Goal: Communication & Community: Answer question/provide support

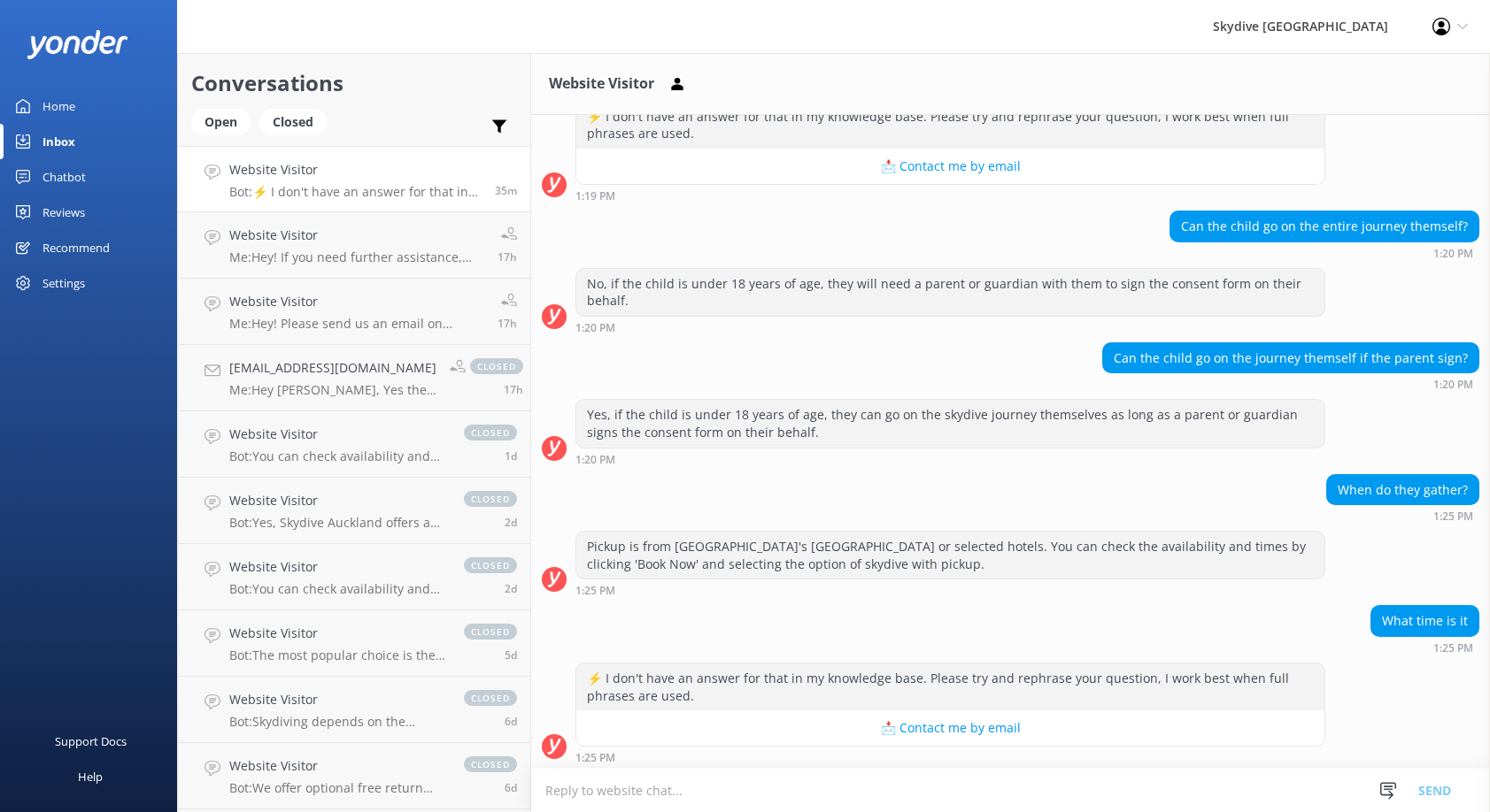
scroll to position [1175, 0]
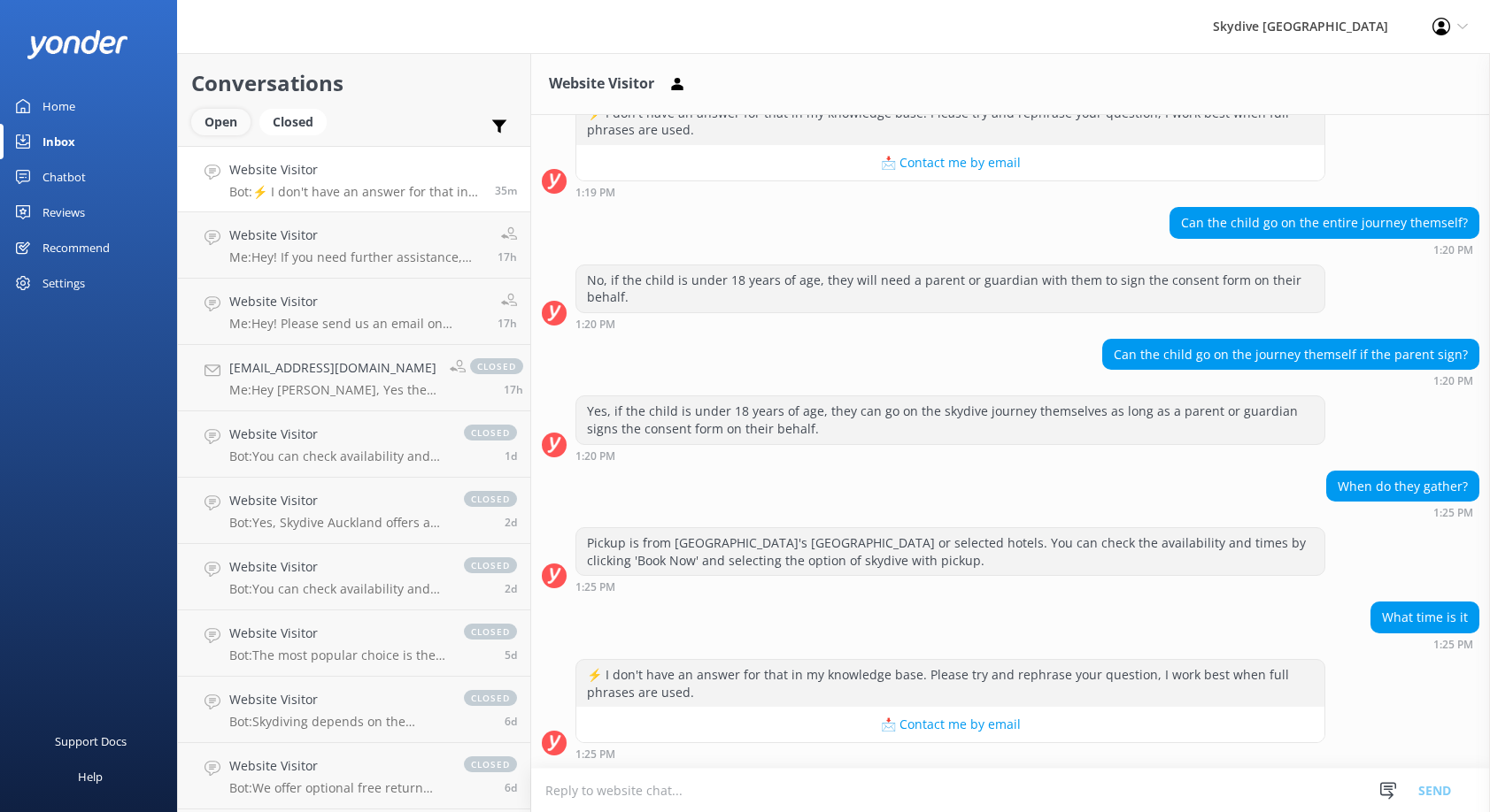
click at [234, 117] on div "Open" at bounding box center [221, 122] width 59 height 27
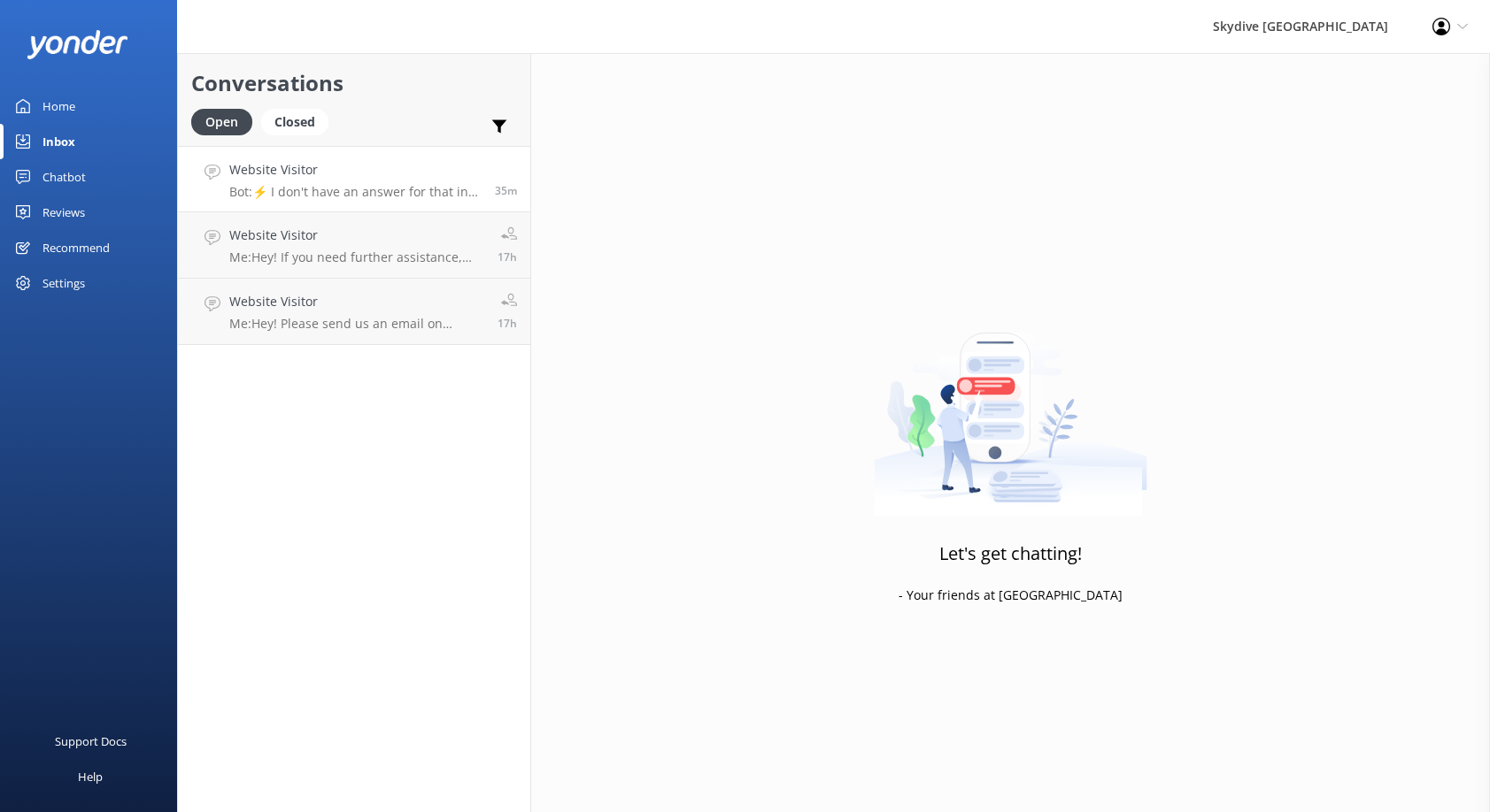
click at [375, 205] on link "Website Visitor Bot: ⚡ I don't have an answer for that in my knowledge base. Pl…" at bounding box center [354, 179] width 353 height 66
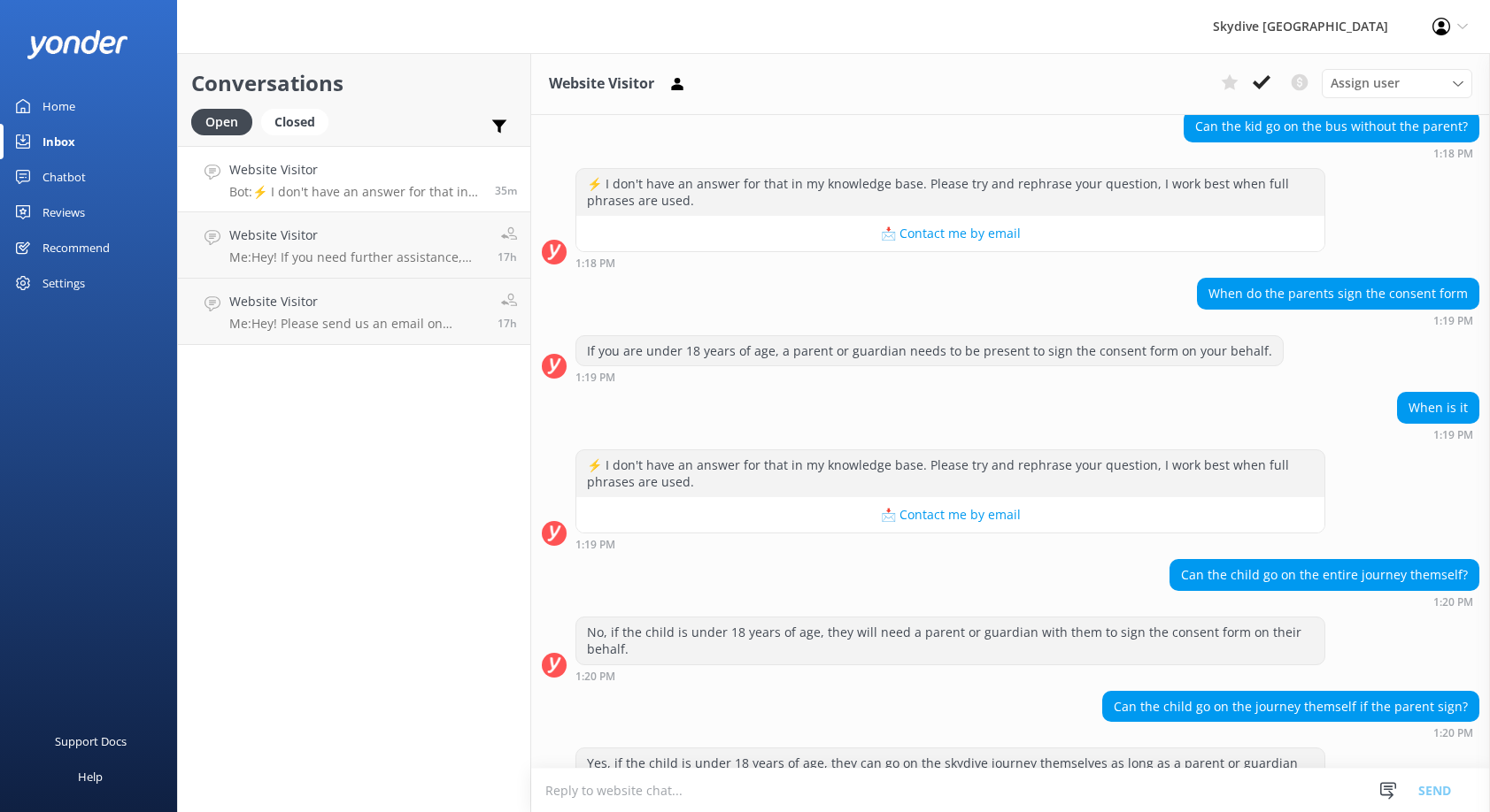
scroll to position [1175, 0]
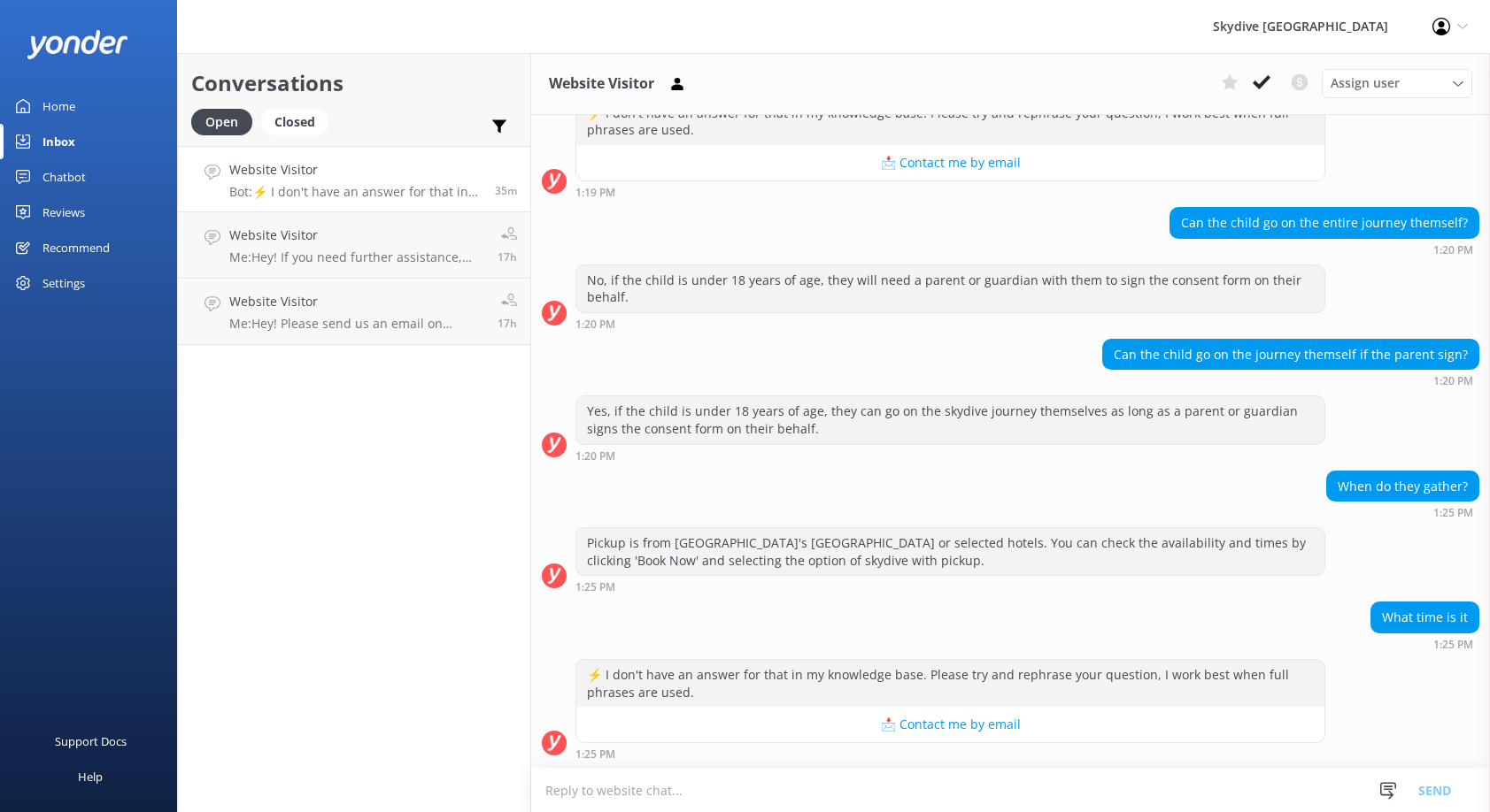
click at [1003, 778] on textarea at bounding box center [1010, 790] width 958 height 43
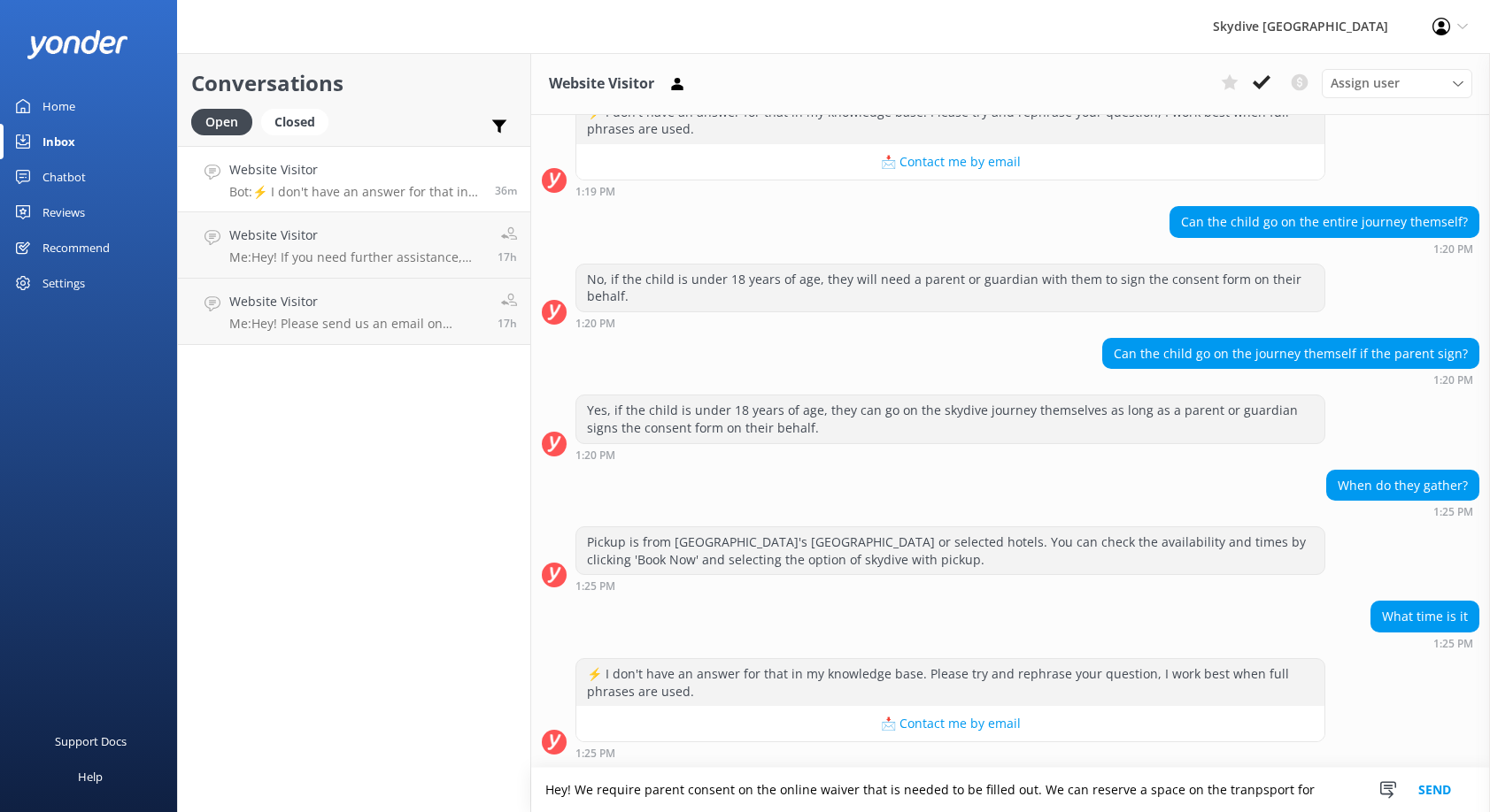
click at [1235, 793] on textarea "Hey! We require parent consent on the online waiver that is needed to be filled…" at bounding box center [1010, 790] width 958 height 44
click at [1314, 789] on textarea "Hey! We require parent consent on the online waiver that is needed to be filled…" at bounding box center [1010, 790] width 958 height 44
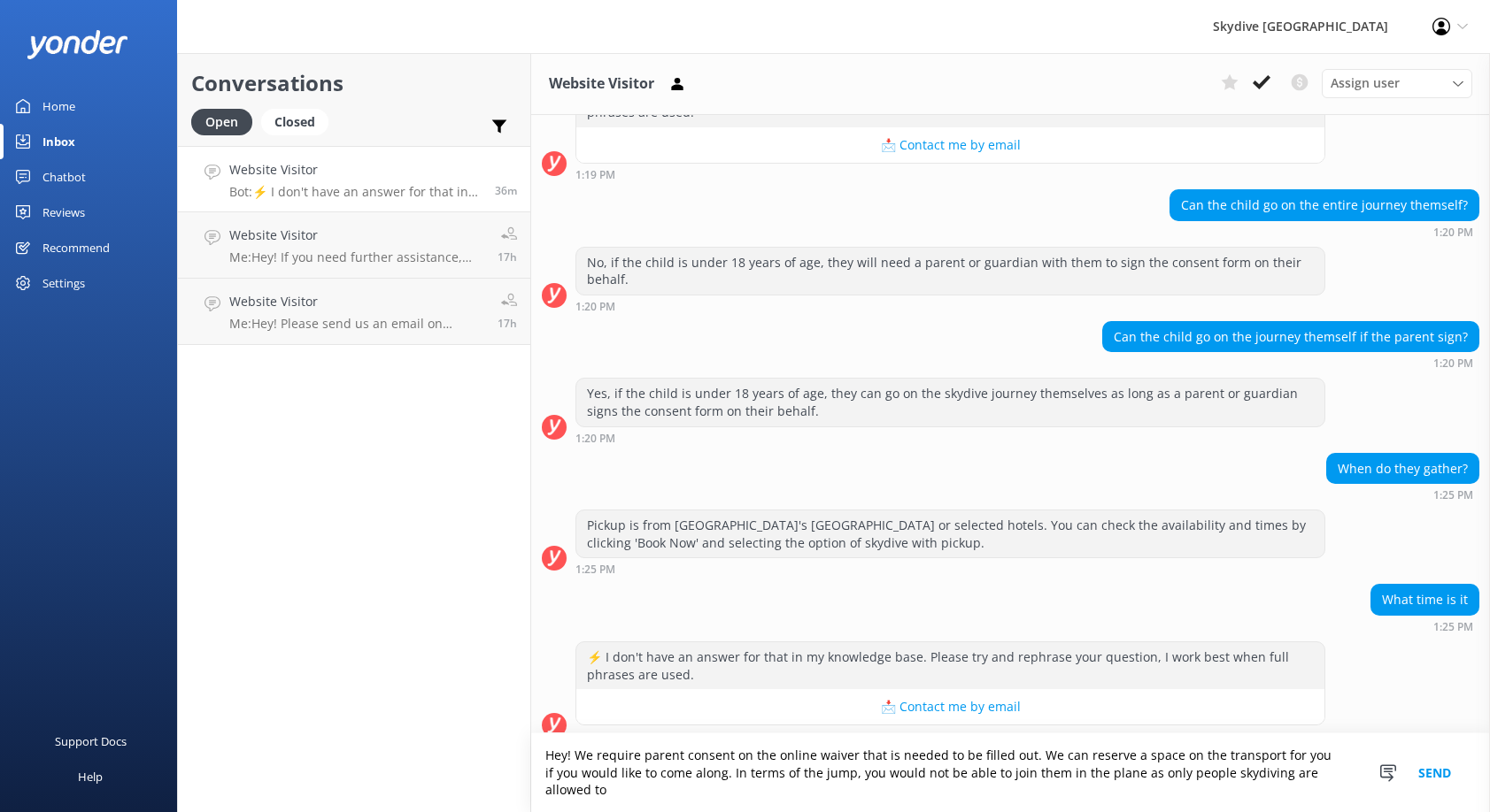
scroll to position [1211, 0]
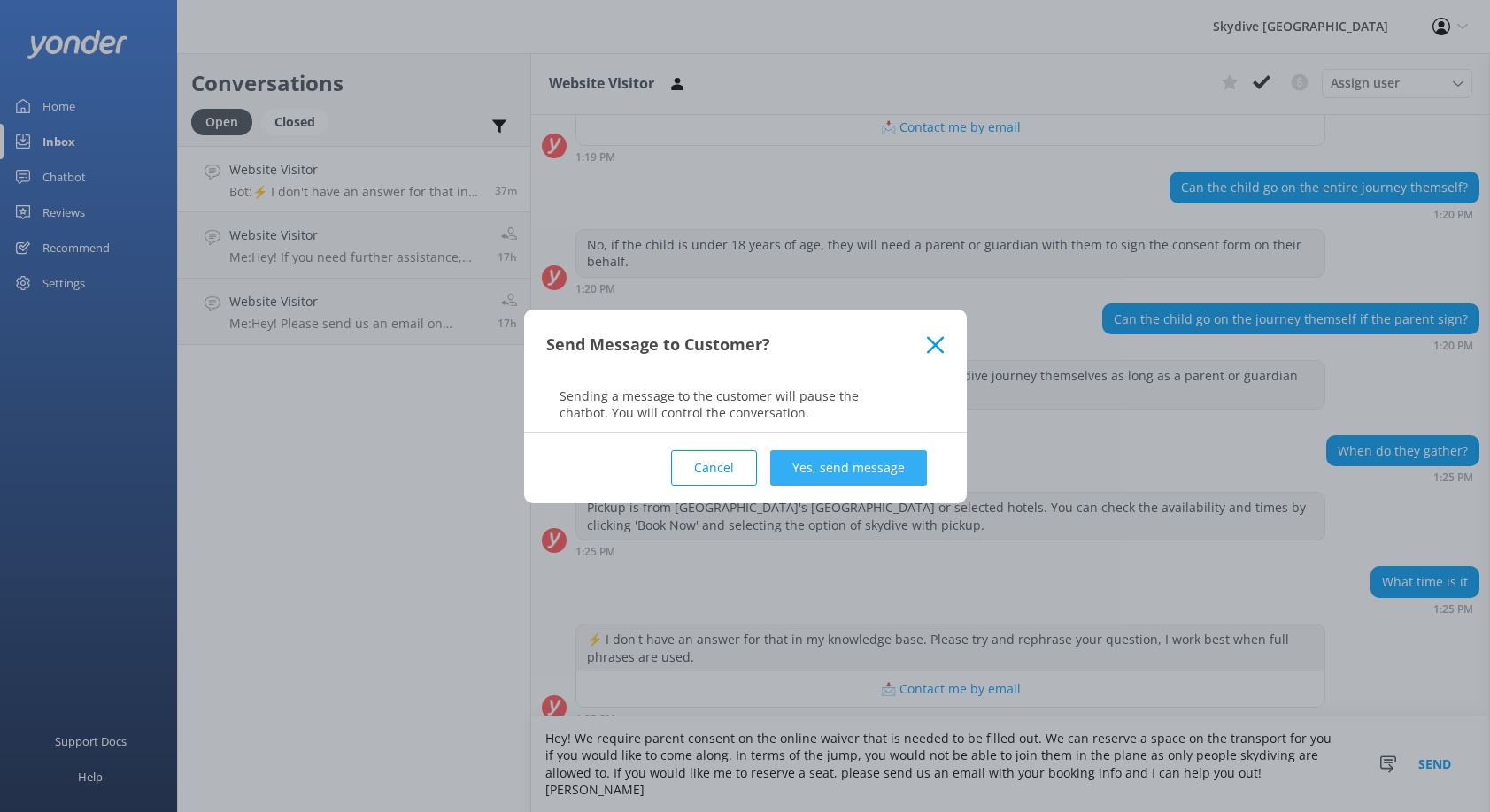
type textarea "Hey! We require parent consent on the online waiver that is needed to be filled…"
click at [908, 461] on button "Yes, send message" at bounding box center [848, 468] width 157 height 35
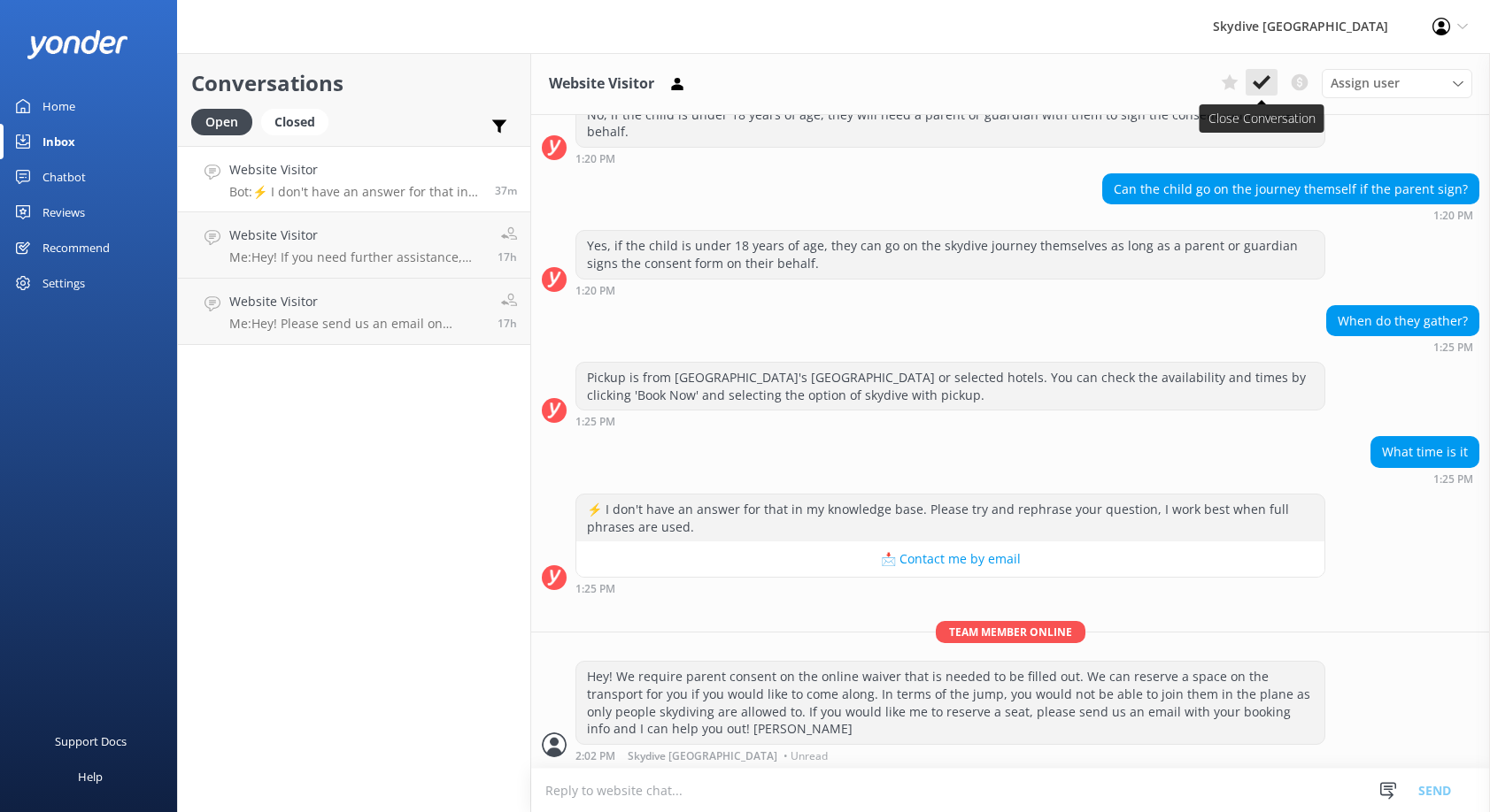
scroll to position [1342, 0]
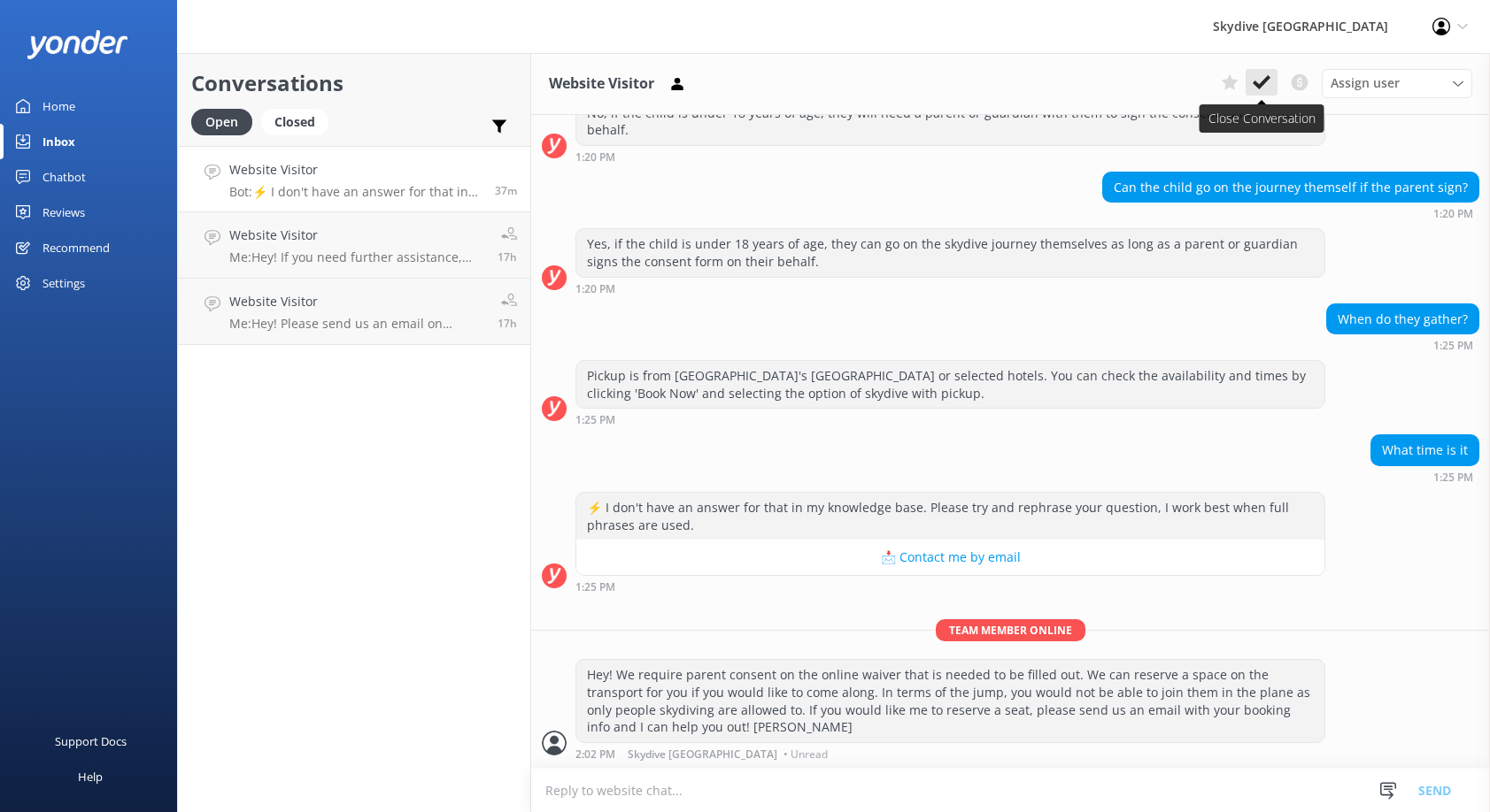
click at [1257, 80] on icon at bounding box center [1261, 82] width 18 height 18
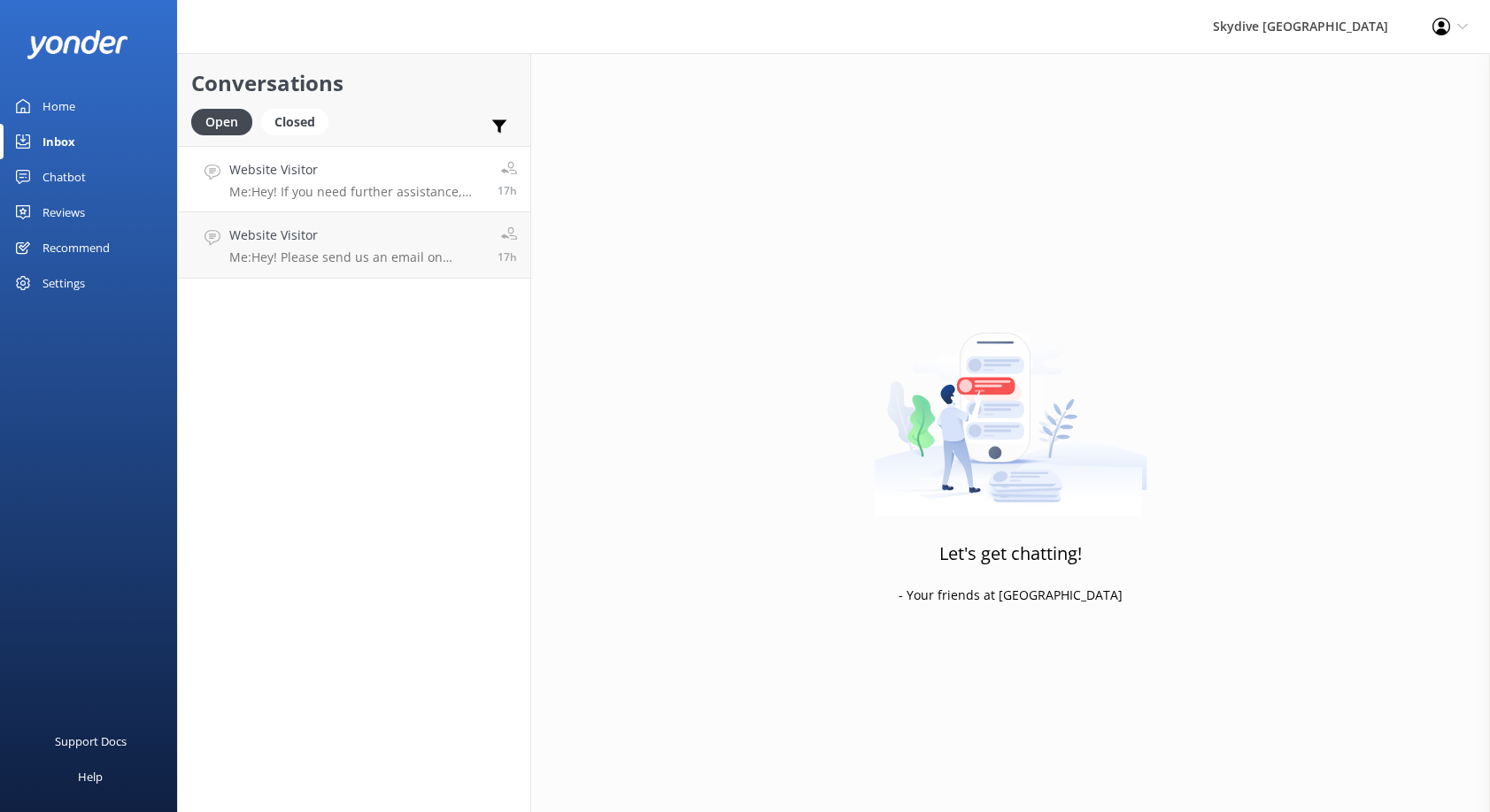
click at [433, 180] on div "Website Visitor Me: Hey! If you need further assistance, please send us an emai…" at bounding box center [356, 179] width 255 height 38
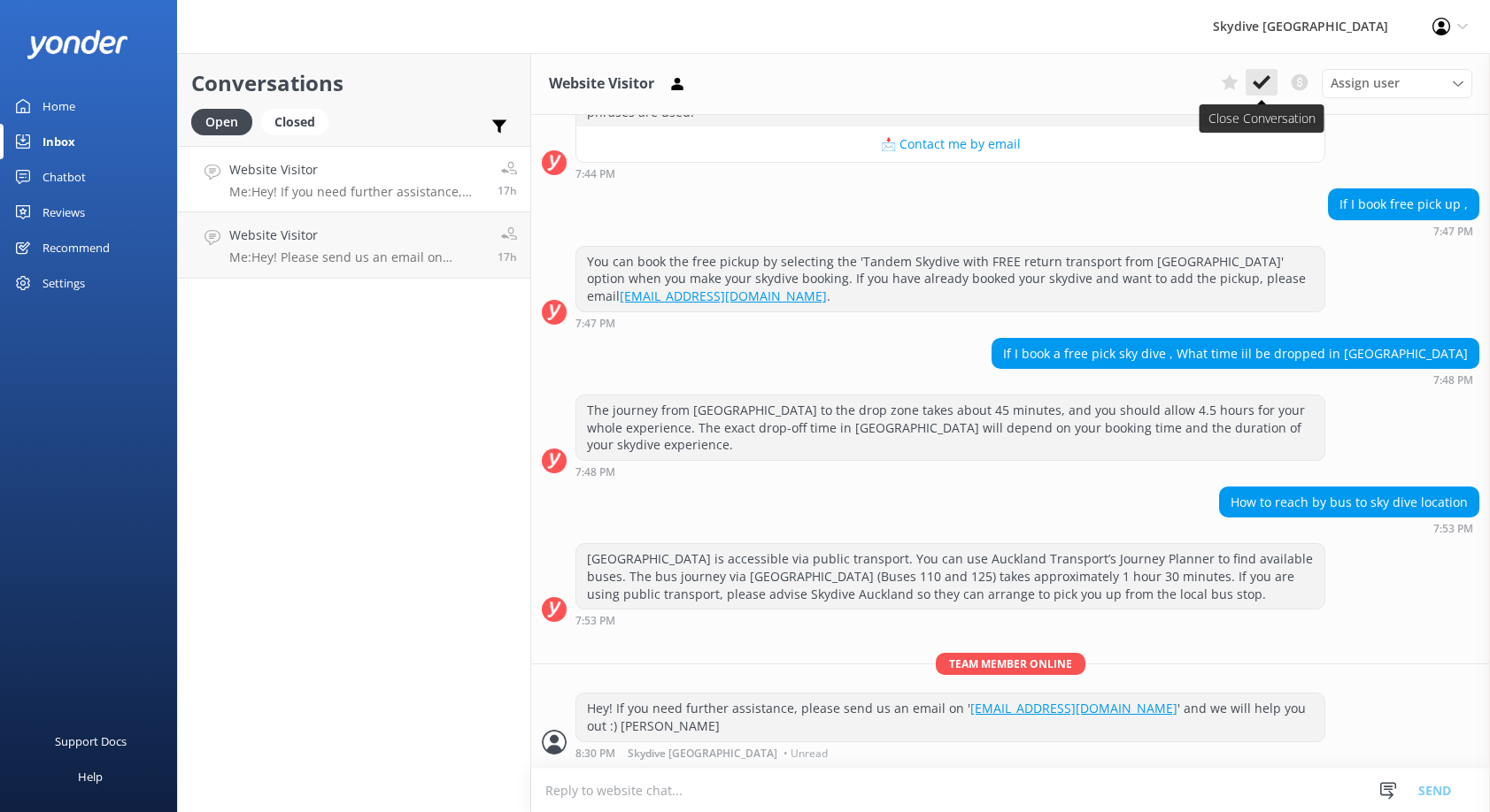
scroll to position [400, 0]
click at [1275, 76] on button at bounding box center [1261, 82] width 32 height 27
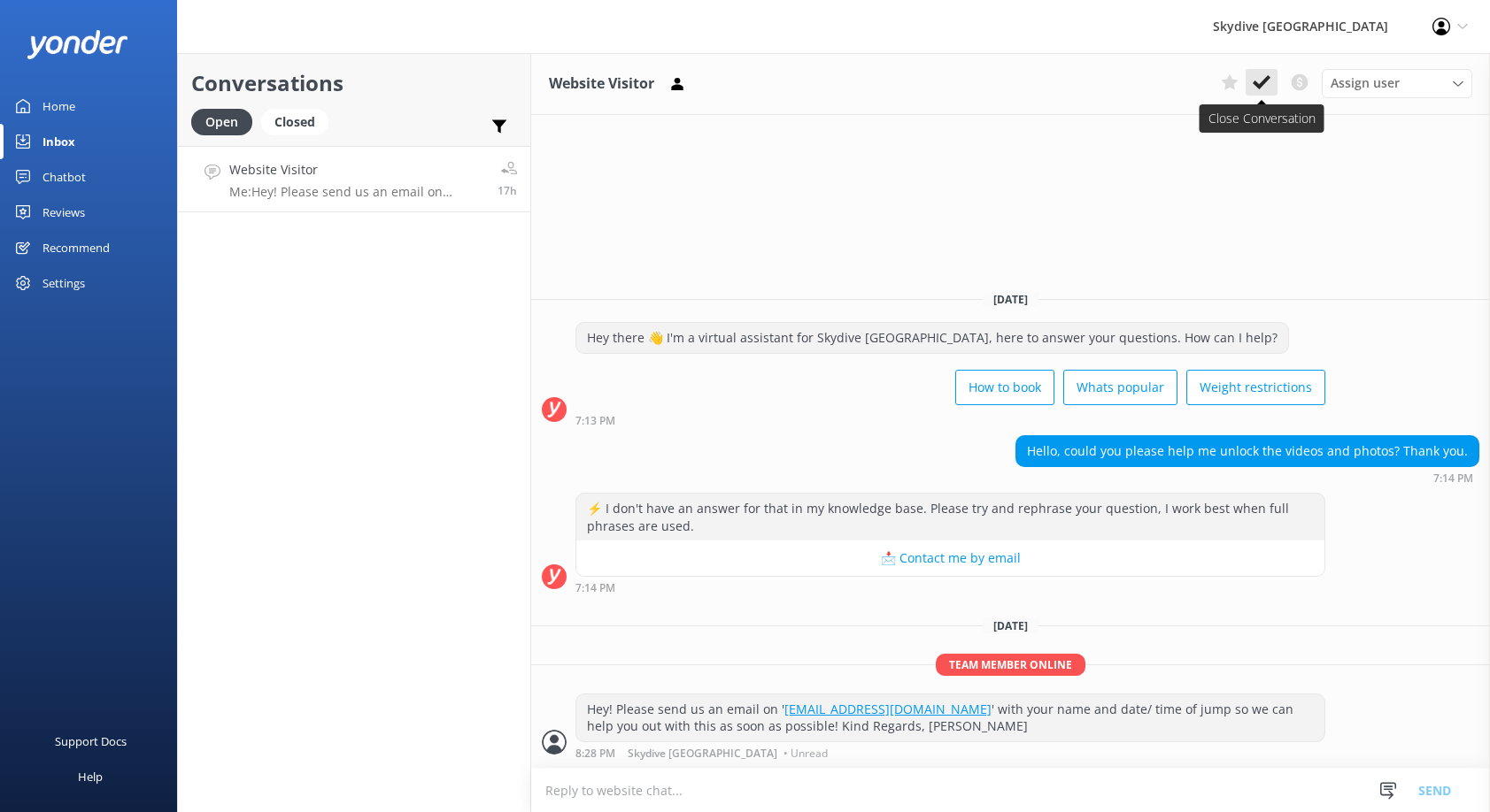
click at [1266, 88] on icon at bounding box center [1261, 82] width 18 height 18
